Goal: Use online tool/utility

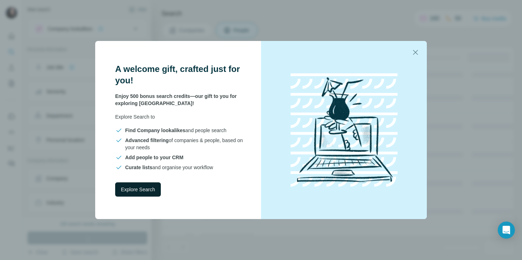
click at [134, 188] on span "Explore Search" at bounding box center [138, 189] width 34 height 7
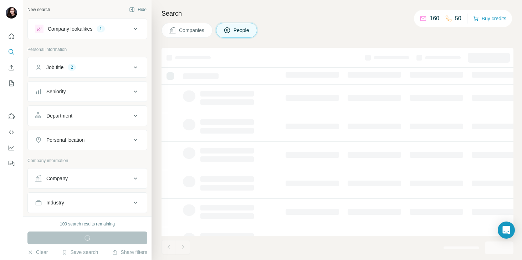
click at [102, 30] on div "1" at bounding box center [101, 29] width 8 height 6
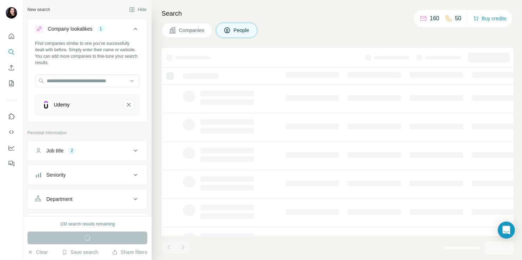
click at [76, 134] on p "Personal information" at bounding box center [87, 133] width 120 height 6
click at [108, 134] on p "Personal information" at bounding box center [87, 133] width 120 height 6
click at [94, 155] on button "Job title 2" at bounding box center [87, 150] width 119 height 17
click at [59, 187] on icon "button" at bounding box center [56, 185] width 6 height 6
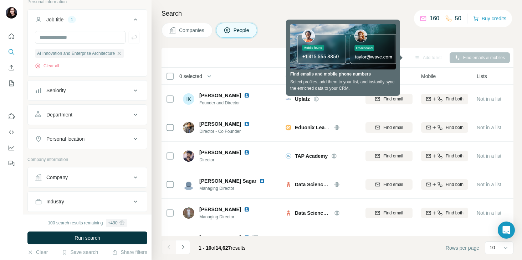
scroll to position [137, 0]
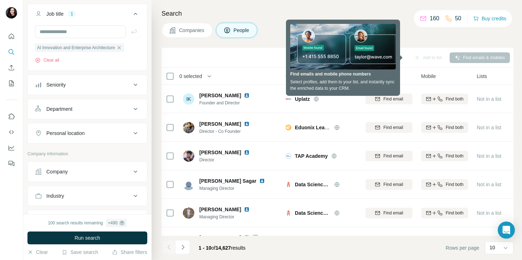
click at [77, 79] on button "Seniority" at bounding box center [87, 84] width 119 height 17
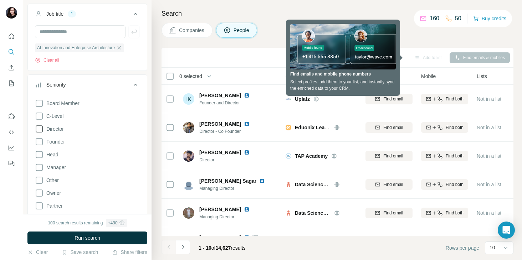
click at [54, 130] on span "Director" at bounding box center [53, 128] width 20 height 7
click at [56, 156] on span "Head" at bounding box center [50, 154] width 15 height 7
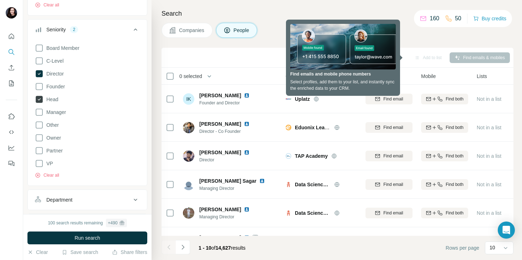
scroll to position [194, 0]
click at [51, 162] on span "VP" at bounding box center [48, 161] width 10 height 7
click at [56, 199] on div "Department" at bounding box center [59, 198] width 26 height 7
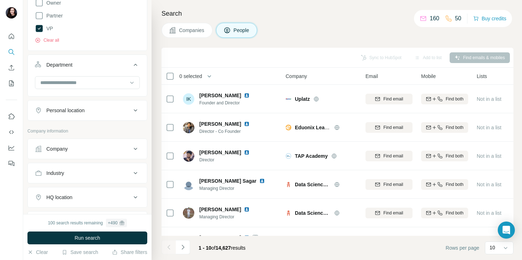
scroll to position [329, 0]
click at [66, 148] on div "Company" at bounding box center [56, 147] width 21 height 7
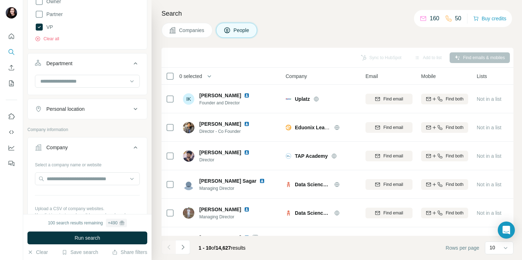
click at [66, 148] on div "Company" at bounding box center [56, 147] width 21 height 7
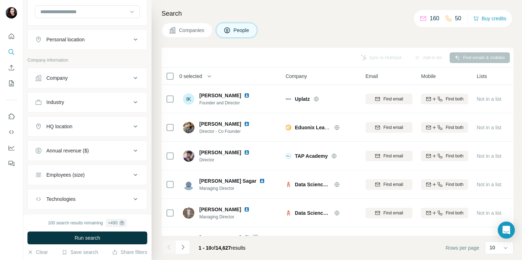
scroll to position [438, 0]
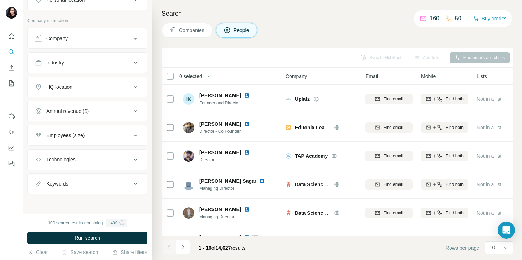
click at [75, 139] on div "Employees (size)" at bounding box center [65, 135] width 38 height 7
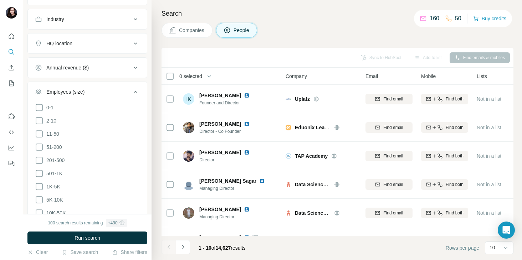
scroll to position [491, 0]
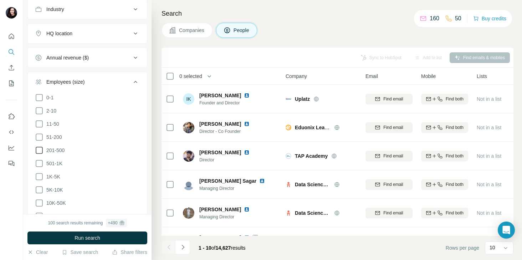
click at [58, 148] on span "201-500" at bounding box center [53, 150] width 21 height 7
click at [56, 164] on span "501-1K" at bounding box center [52, 163] width 19 height 7
click at [56, 173] on label "1K-5K" at bounding box center [47, 177] width 25 height 9
click at [55, 190] on span "5K-10K" at bounding box center [53, 189] width 20 height 7
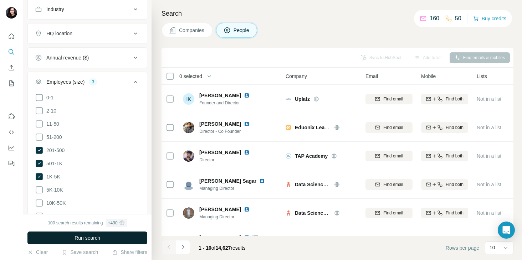
click at [68, 236] on button "Run search" at bounding box center [87, 238] width 120 height 13
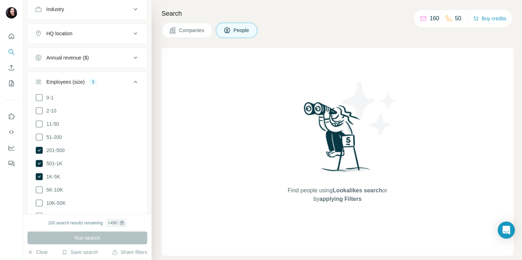
click at [99, 86] on button "Employees (size) 3" at bounding box center [87, 83] width 119 height 20
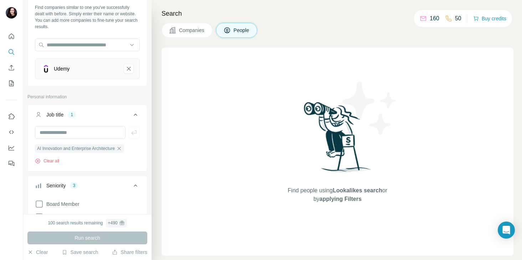
scroll to position [37, 0]
click at [84, 240] on div "Run search" at bounding box center [87, 238] width 120 height 13
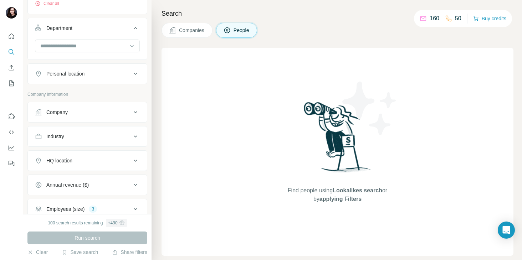
scroll to position [370, 0]
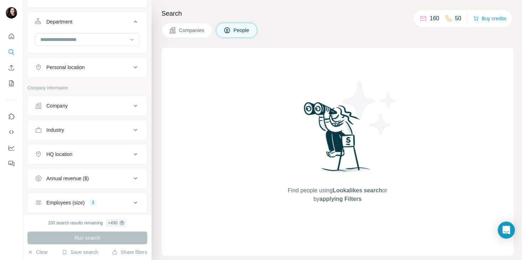
click at [239, 35] on button "People" at bounding box center [236, 30] width 41 height 15
click at [200, 36] on button "Companies" at bounding box center [186, 30] width 51 height 15
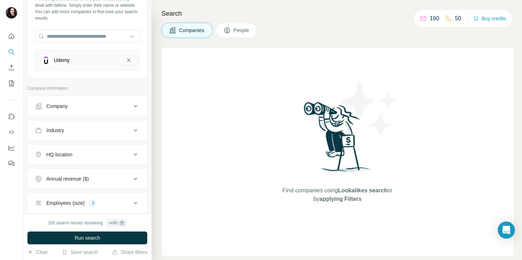
click at [242, 34] on span "People" at bounding box center [241, 30] width 16 height 7
